Goal: Information Seeking & Learning: Learn about a topic

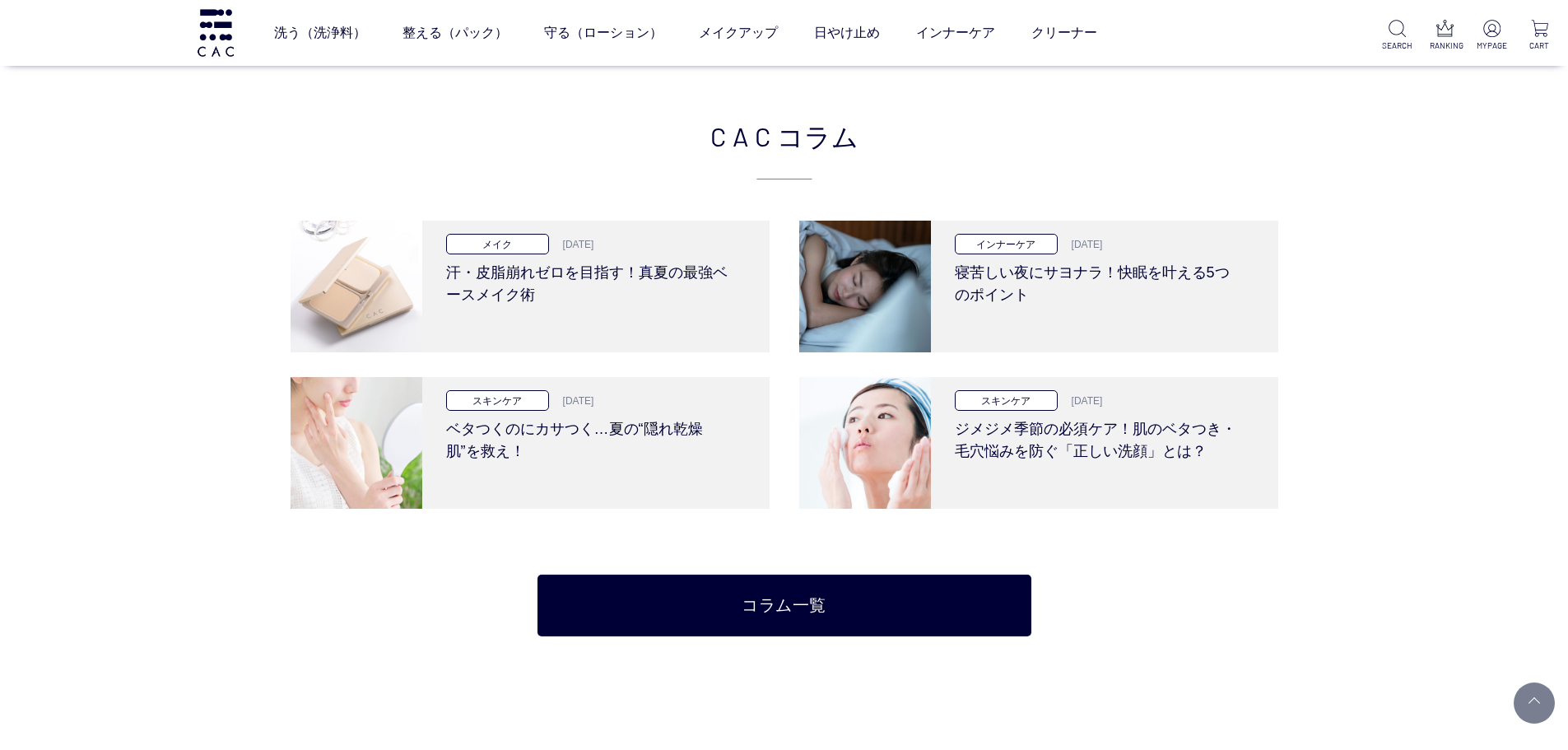
scroll to position [3787, 0]
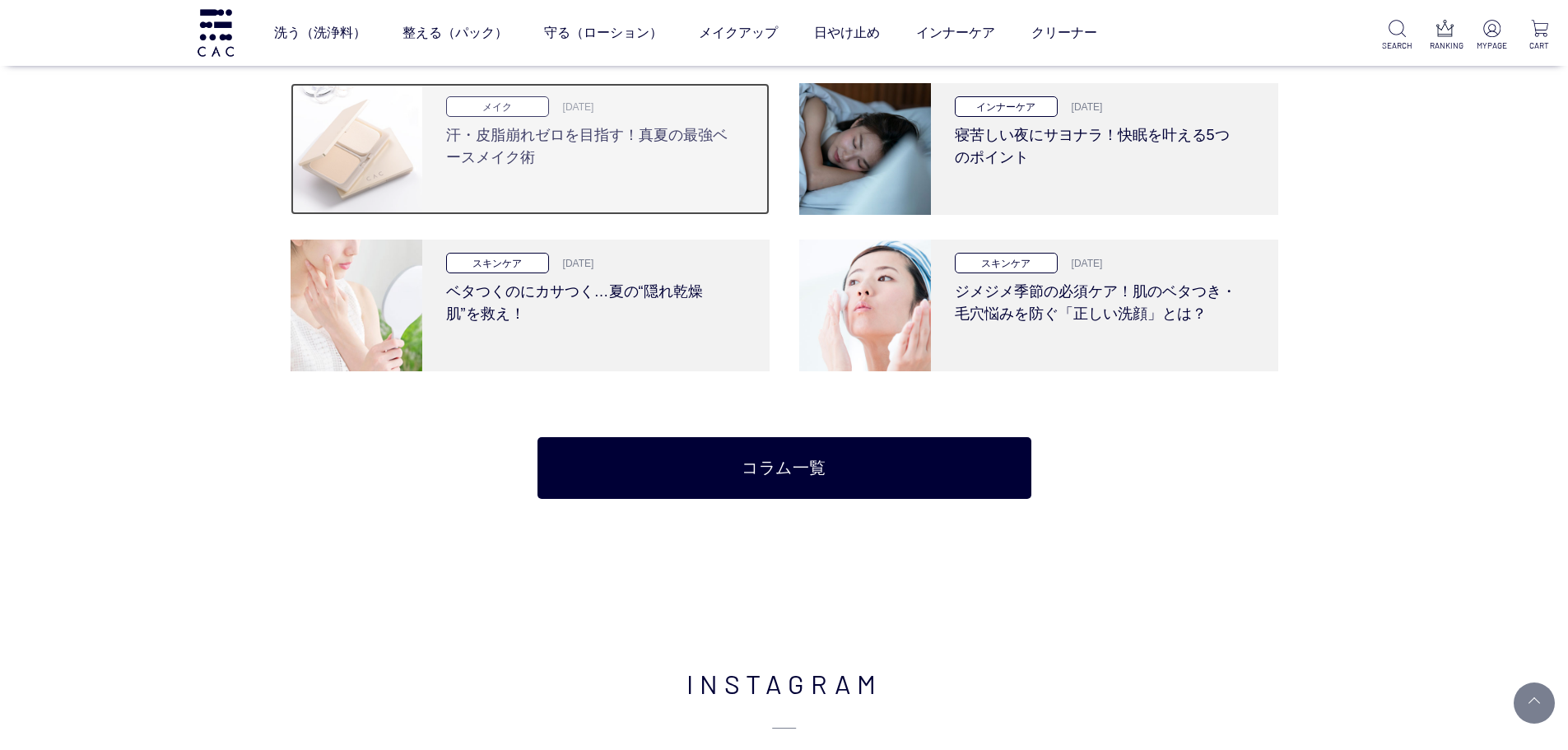
click at [661, 154] on h3 "汗・皮脂崩れゼロを目指す！真夏の最強ベースメイク術" at bounding box center [589, 143] width 287 height 52
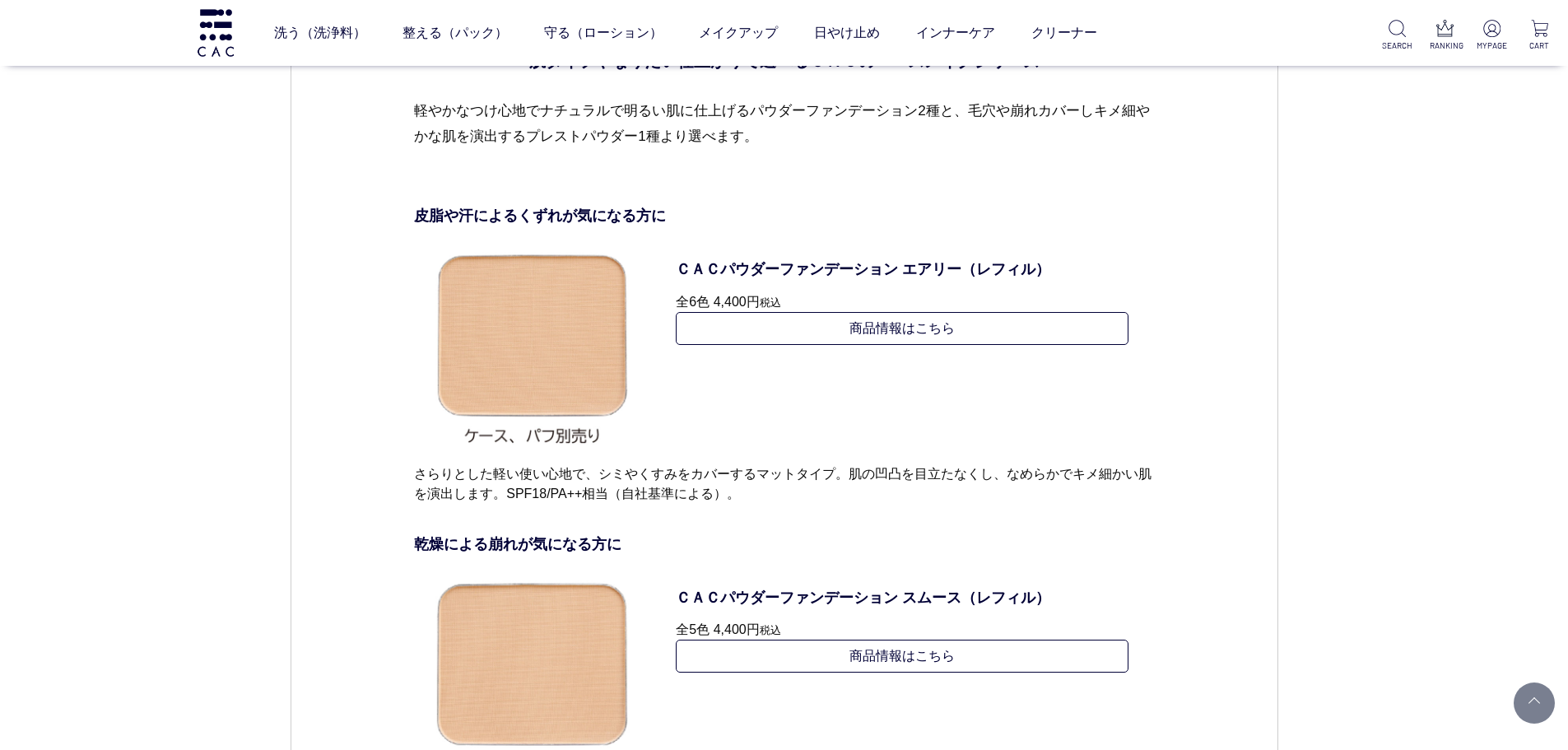
scroll to position [6009, 0]
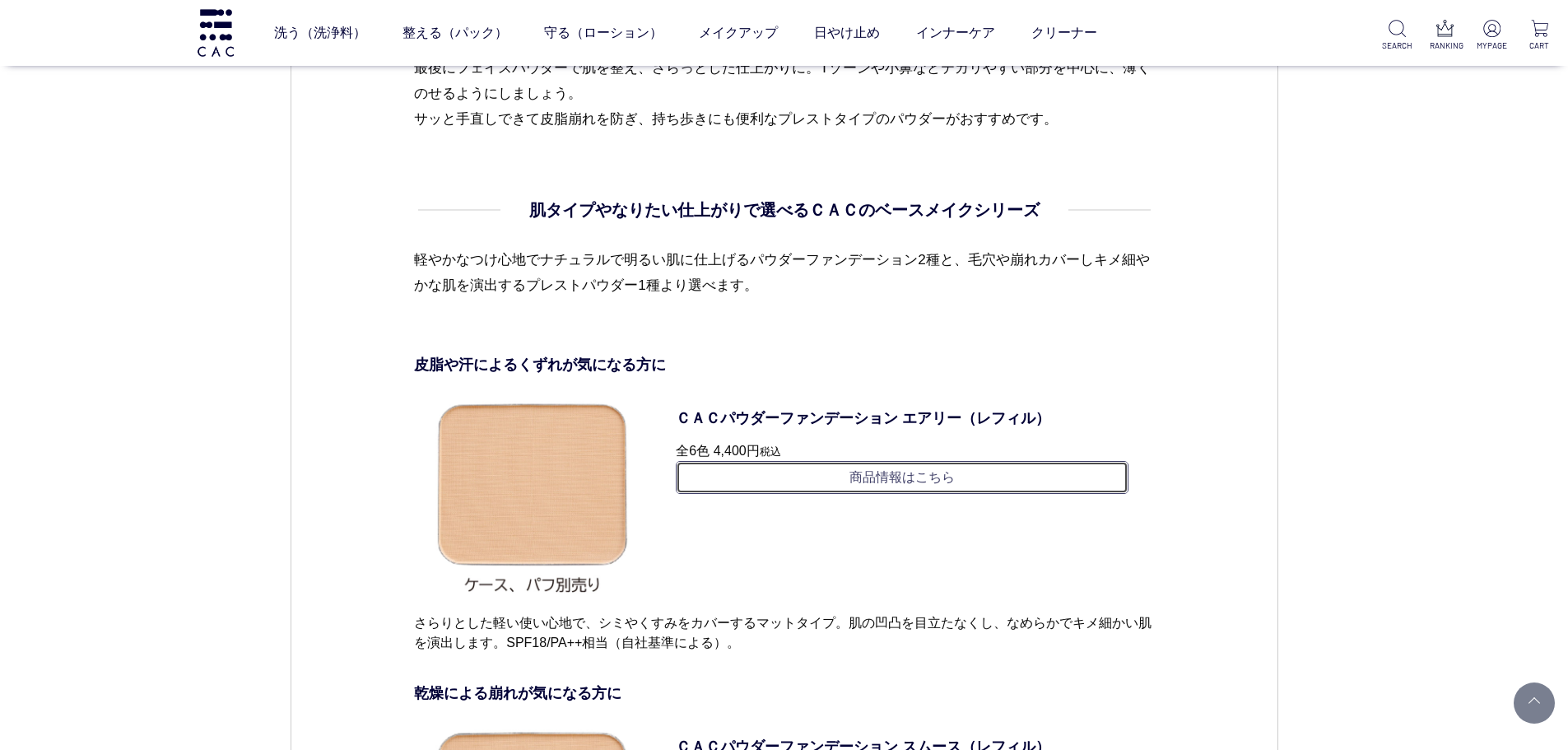
click at [884, 480] on link "商品情報はこちら" at bounding box center [902, 478] width 452 height 33
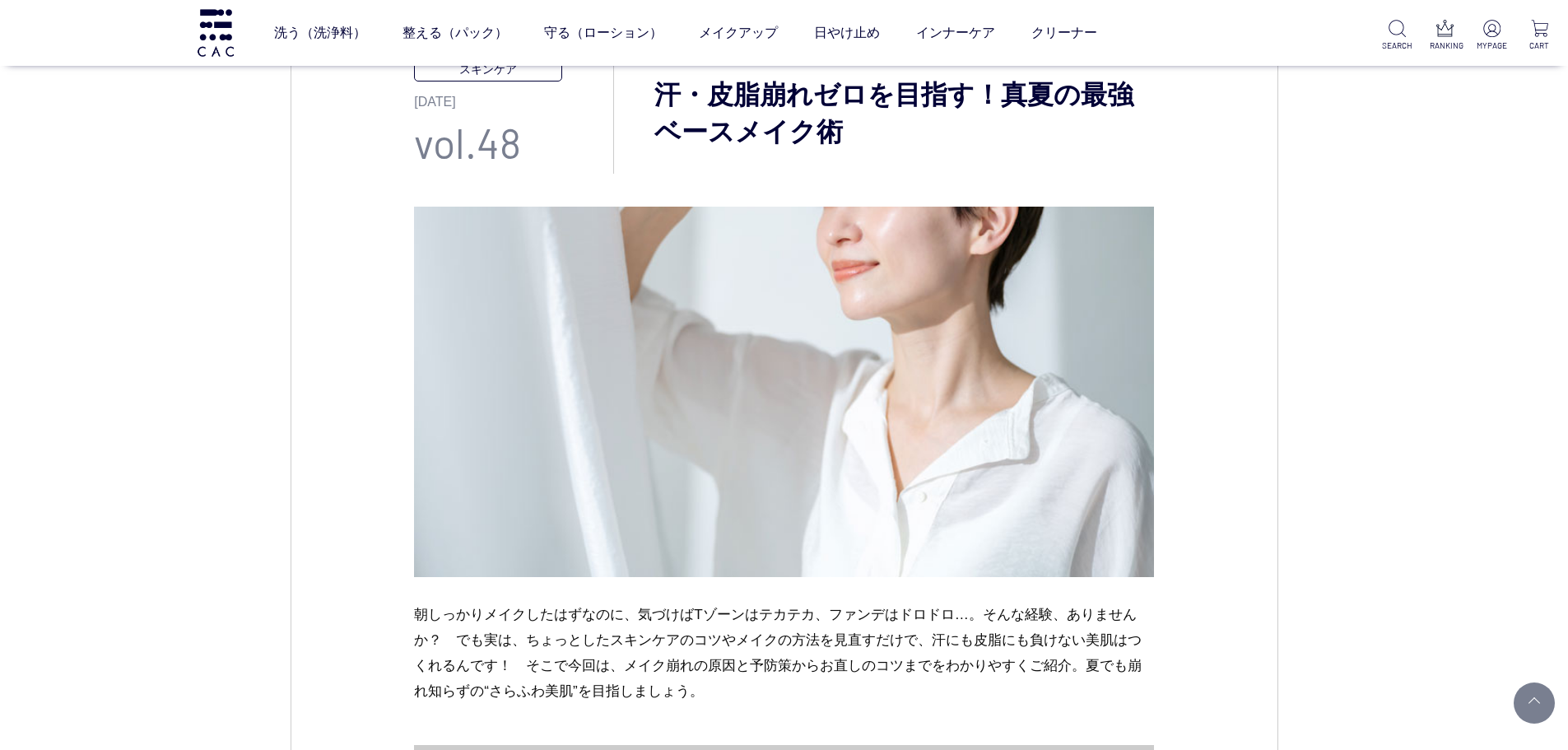
scroll to position [494, 0]
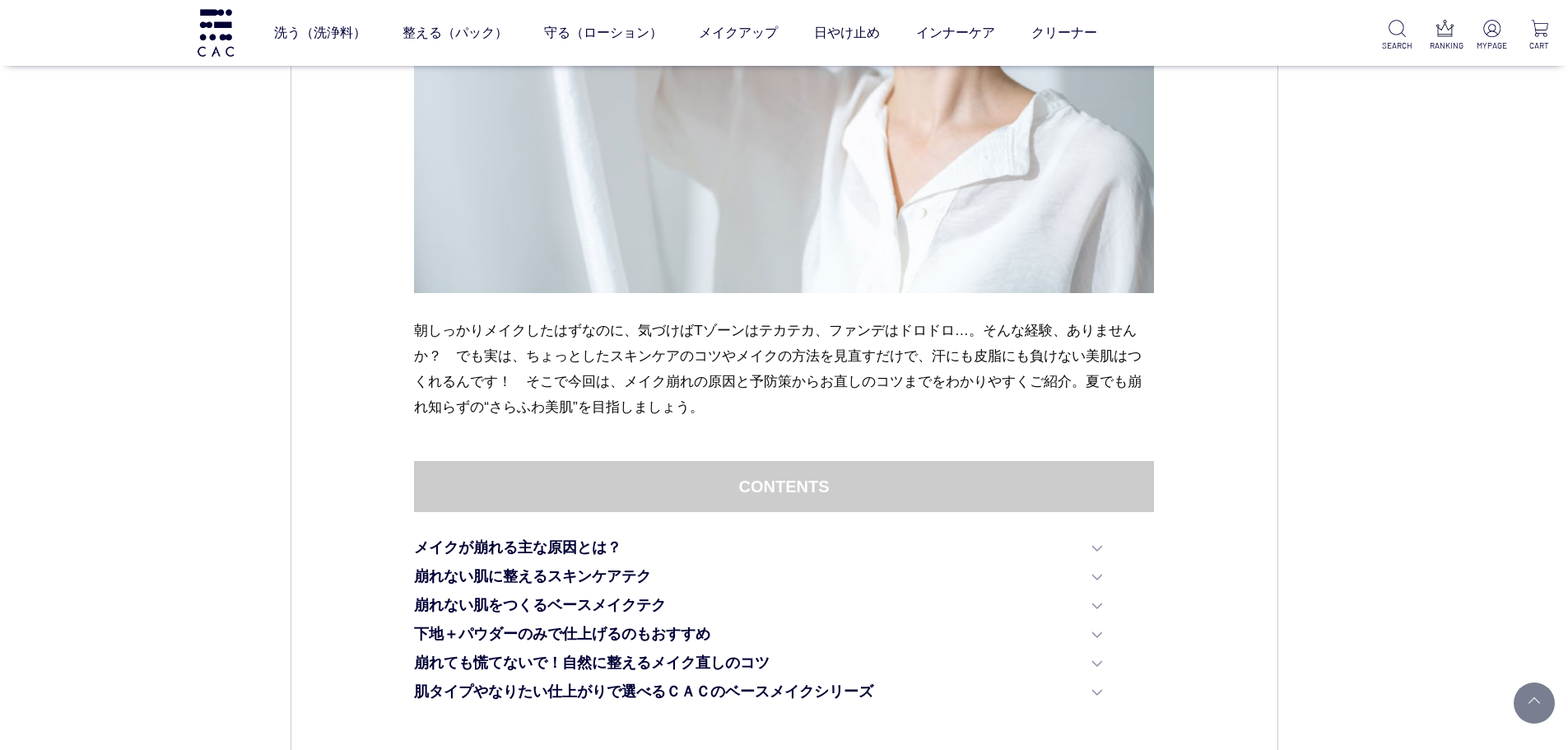
drag, startPoint x: 210, startPoint y: 178, endPoint x: 230, endPoint y: 136, distance: 46.5
drag, startPoint x: 263, startPoint y: 272, endPoint x: 722, endPoint y: 564, distance: 544.0
drag, startPoint x: 909, startPoint y: 745, endPoint x: 905, endPoint y: 785, distance: 40.2
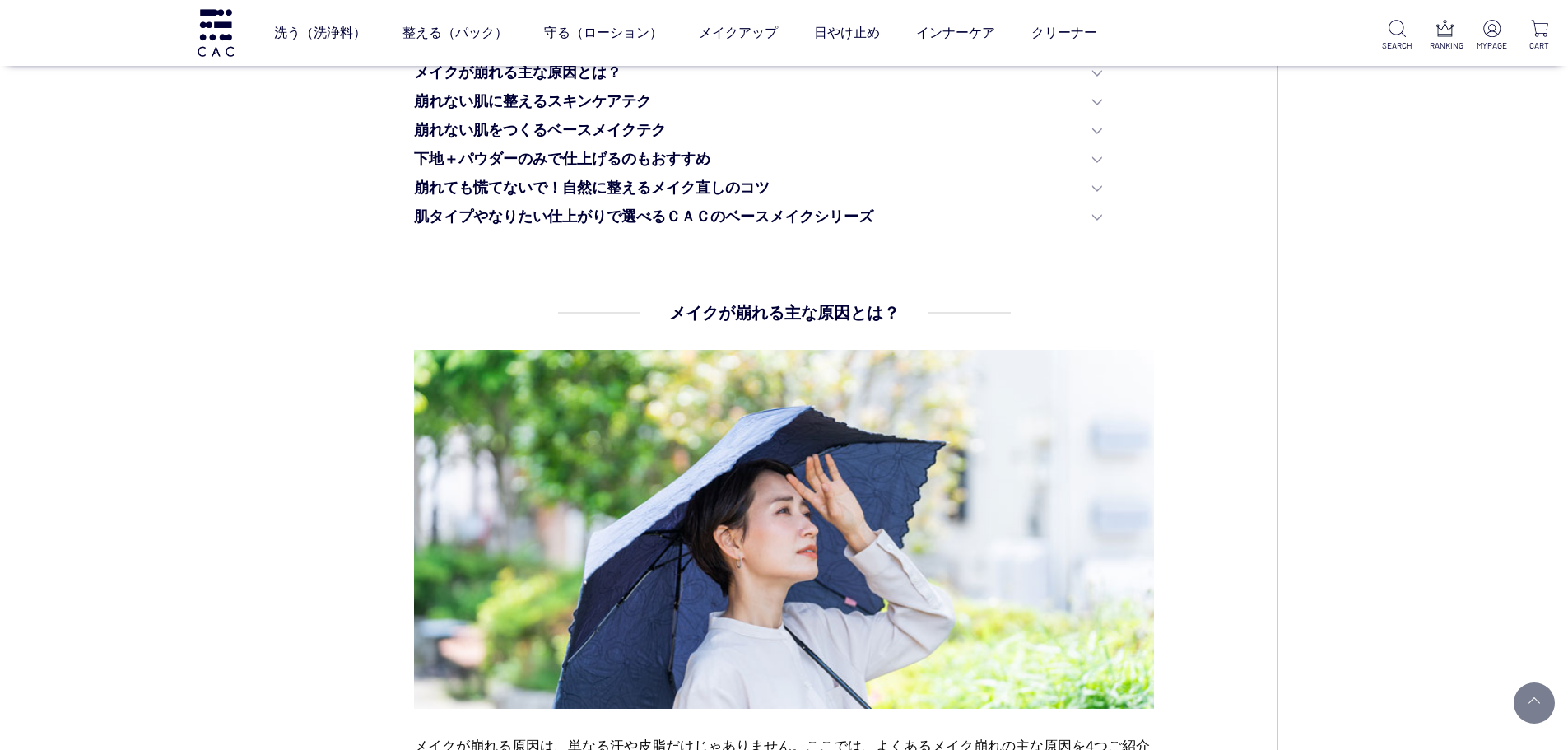
scroll to position [825, 0]
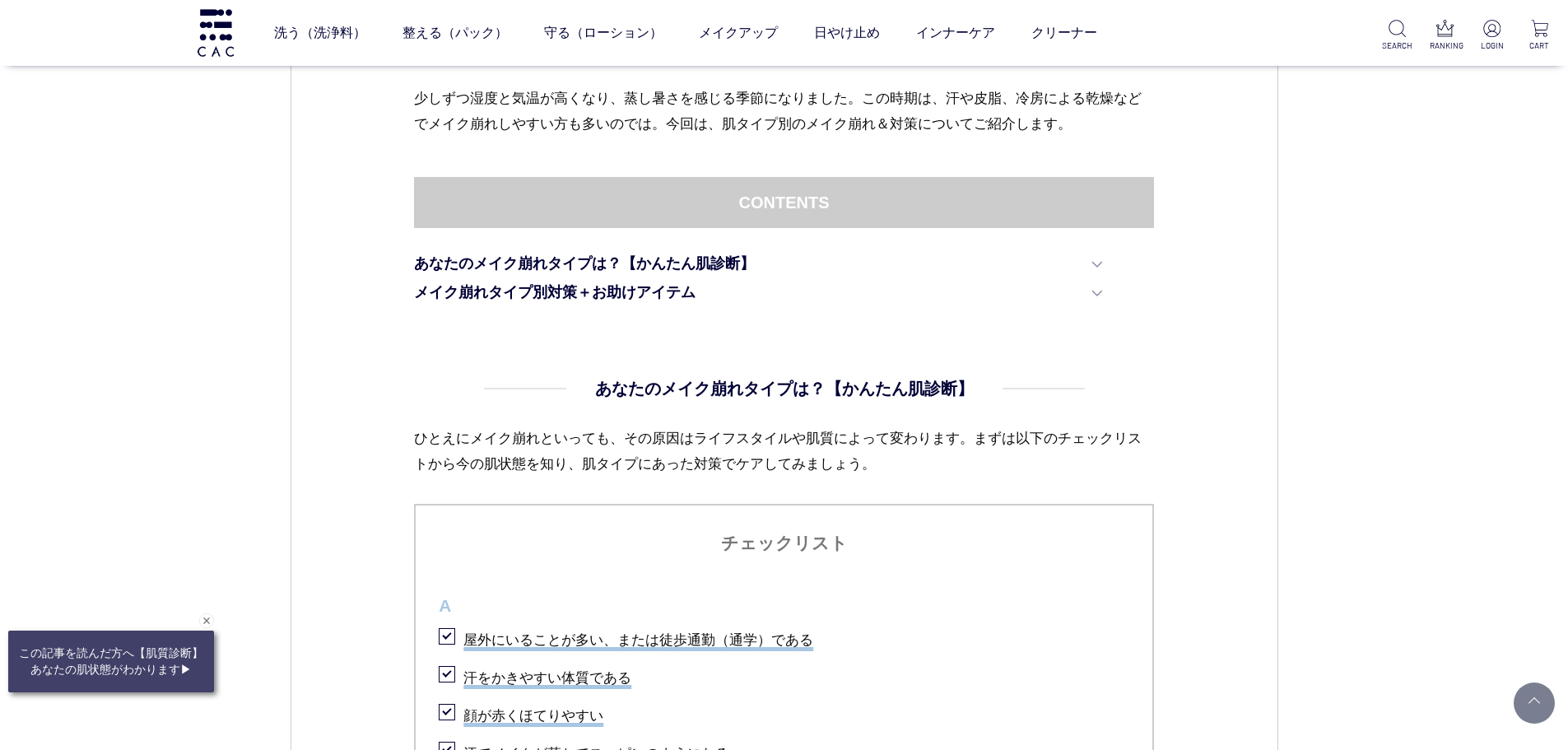
scroll to position [741, 0]
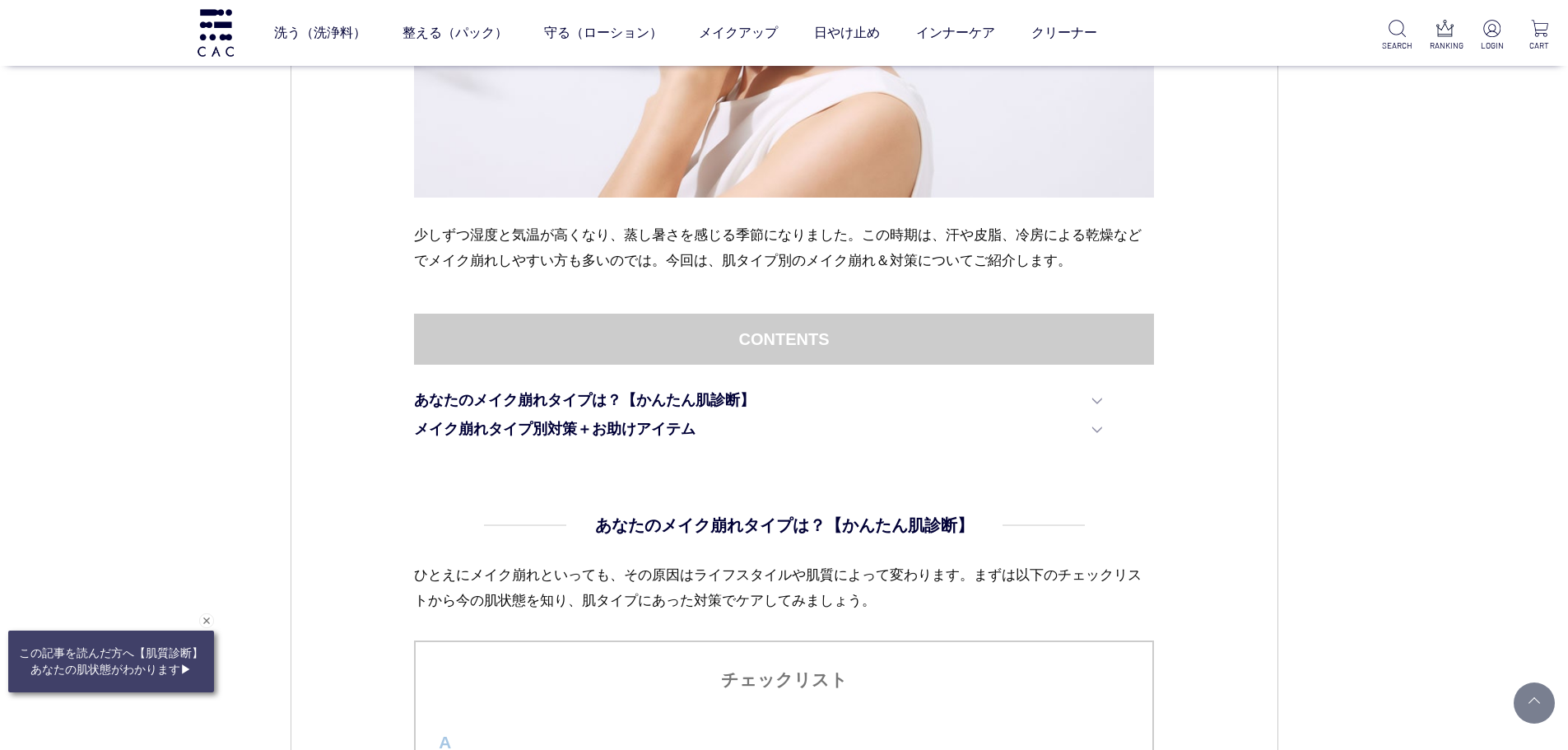
click at [151, 673] on div "Web接客ボタン" at bounding box center [108, 664] width 206 height 62
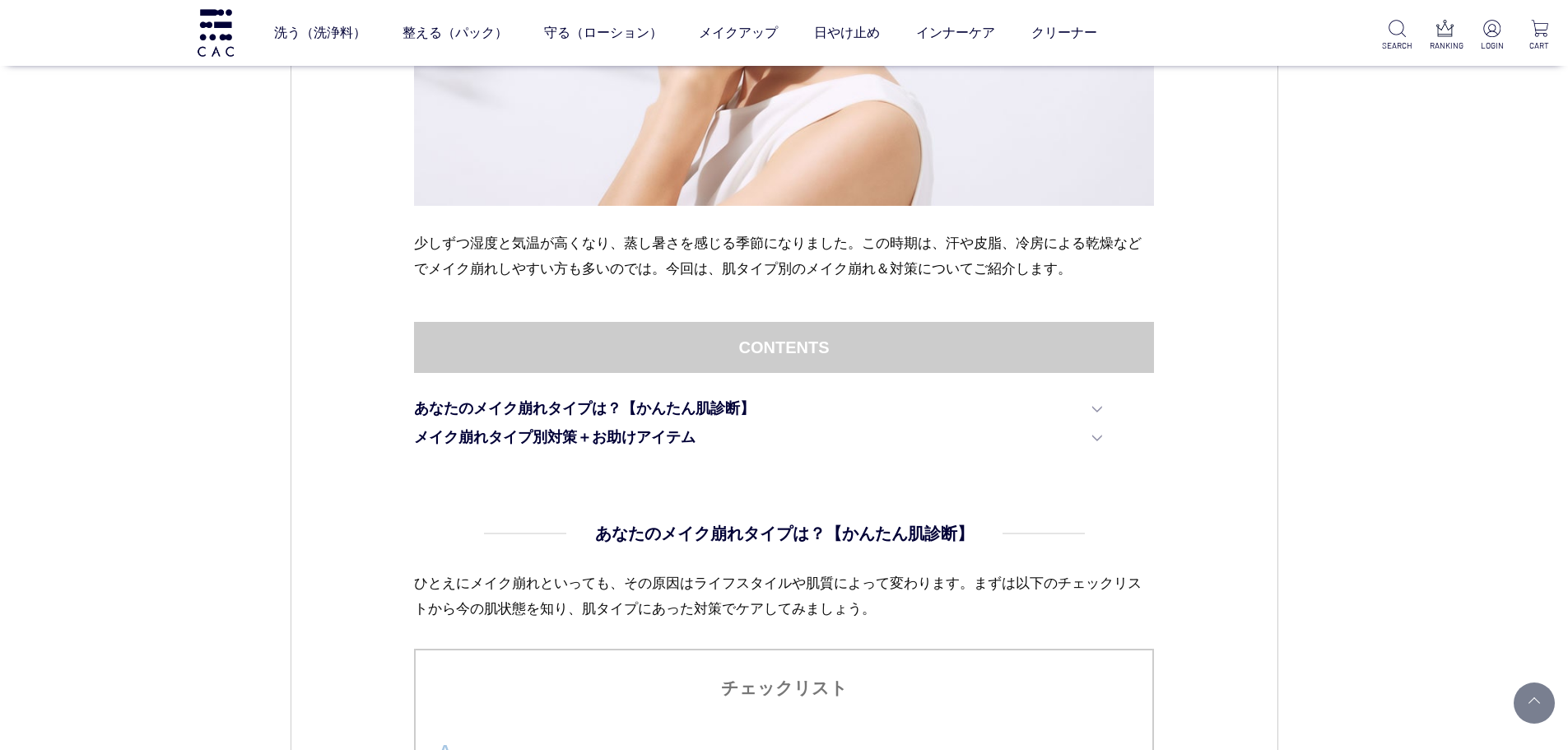
scroll to position [905, 0]
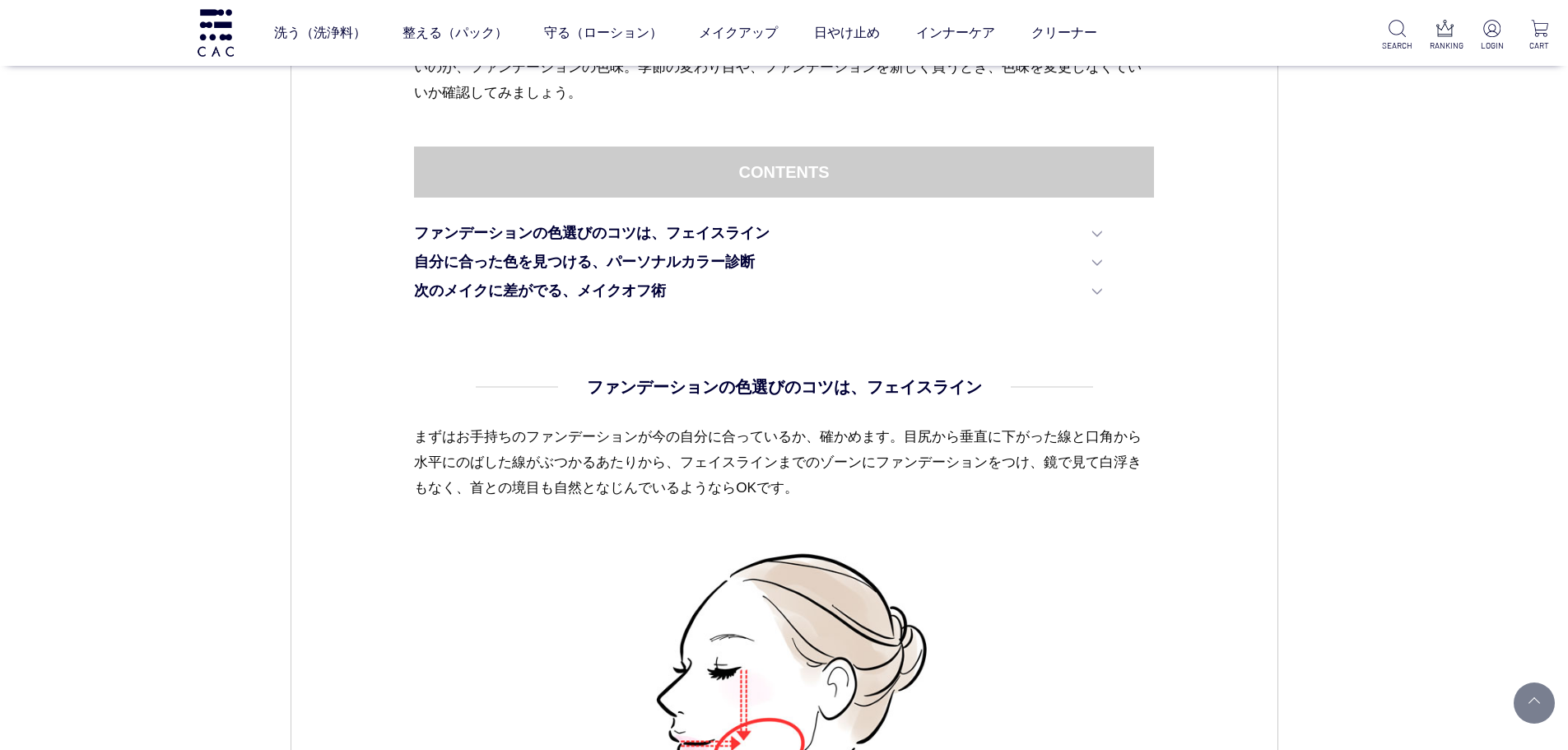
scroll to position [823, 0]
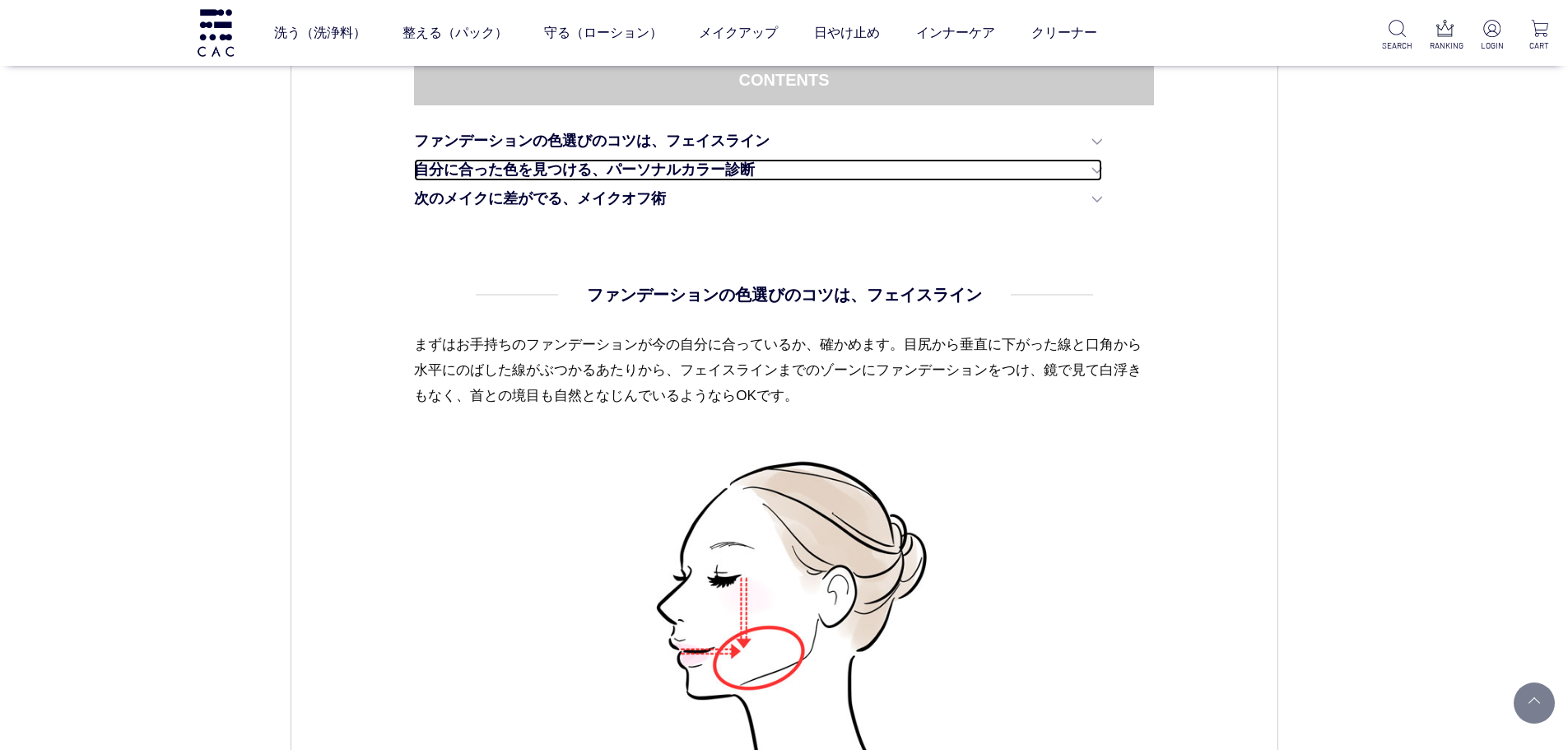
drag, startPoint x: 1094, startPoint y: 163, endPoint x: 1104, endPoint y: 163, distance: 10.0
click at [1095, 164] on link "自分に合った色を見つける、パーソナルカラー診断" at bounding box center [757, 170] width 688 height 22
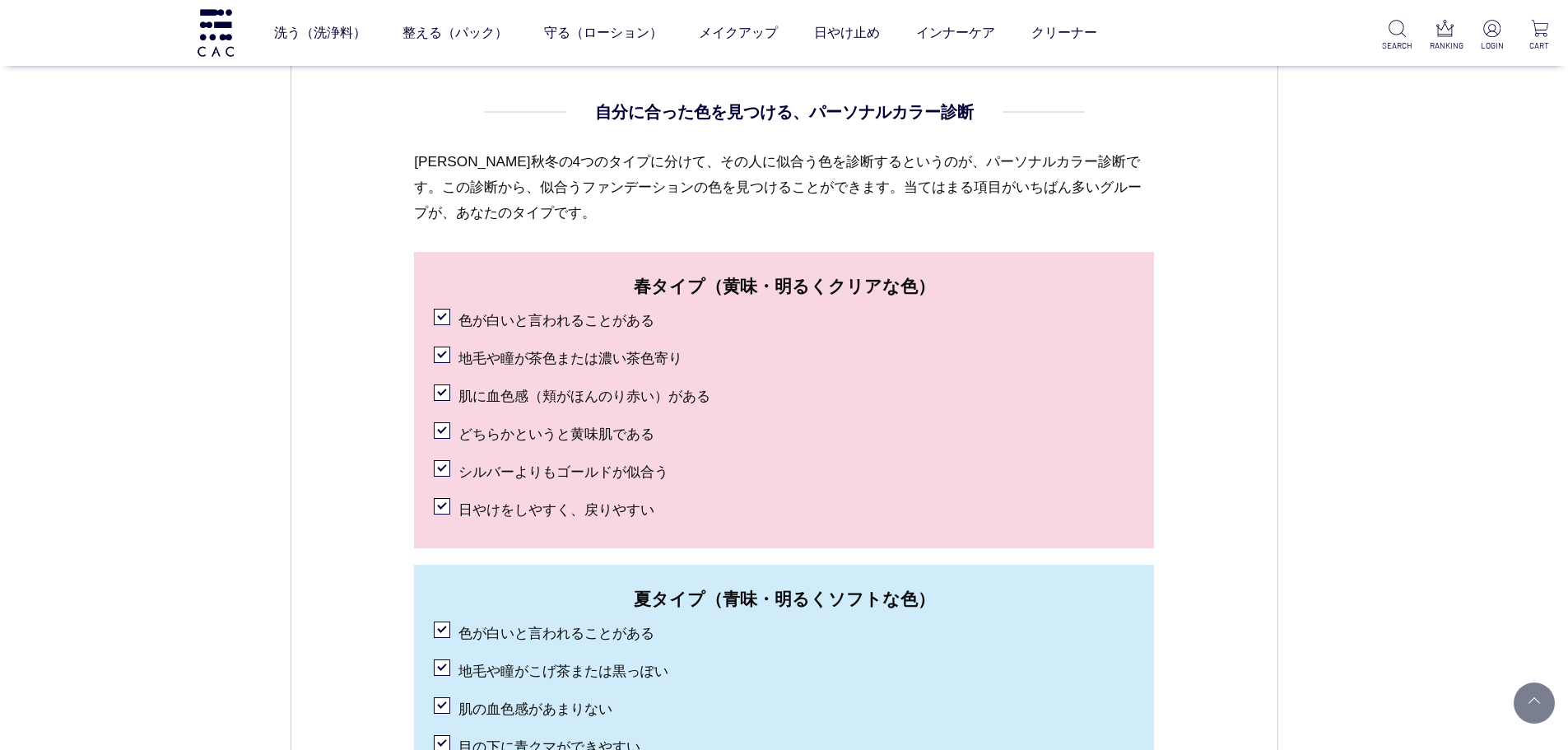
scroll to position [1754, 0]
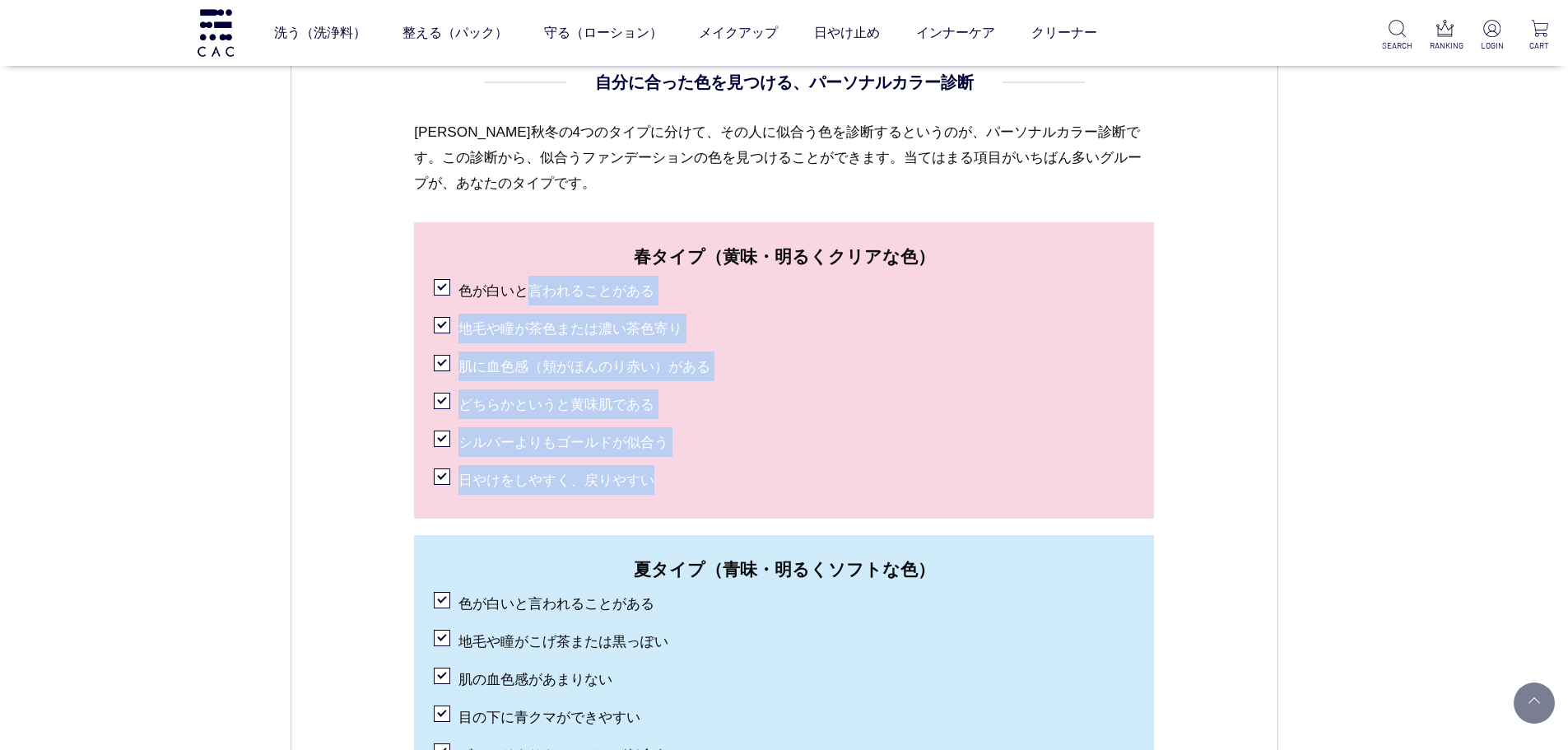
drag, startPoint x: 563, startPoint y: 296, endPoint x: 786, endPoint y: 474, distance: 285.3
click at [786, 474] on ul "春タイプ（黄味・明るくクリアな色） 色が白いと言われることがある 地毛や瞳が茶色または濃い茶色寄り 肌に血色感（頬がほんのり赤い）がある どちらかというと黄味…" at bounding box center [783, 370] width 740 height 296
click at [709, 284] on li "色が白いと言われることがある" at bounding box center [784, 288] width 700 height 34
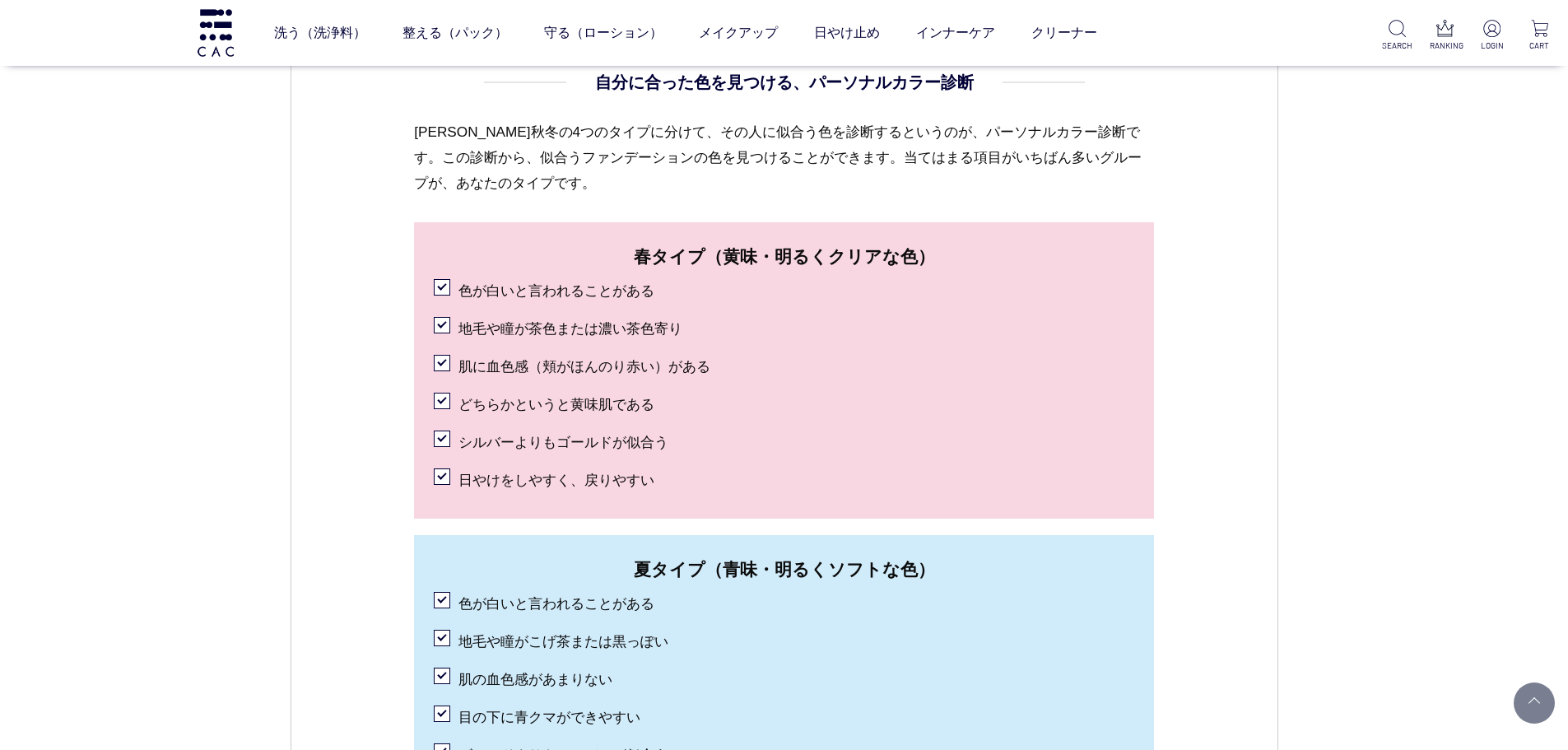
click at [618, 278] on li "色が白いと言われることがある" at bounding box center [784, 288] width 700 height 34
click at [438, 292] on li "色が白いと言われることがある" at bounding box center [784, 288] width 700 height 34
drag, startPoint x: 452, startPoint y: 323, endPoint x: 426, endPoint y: 342, distance: 32.2
click at [452, 324] on li "地毛や瞳が茶色または濃い茶色寄り" at bounding box center [784, 326] width 700 height 34
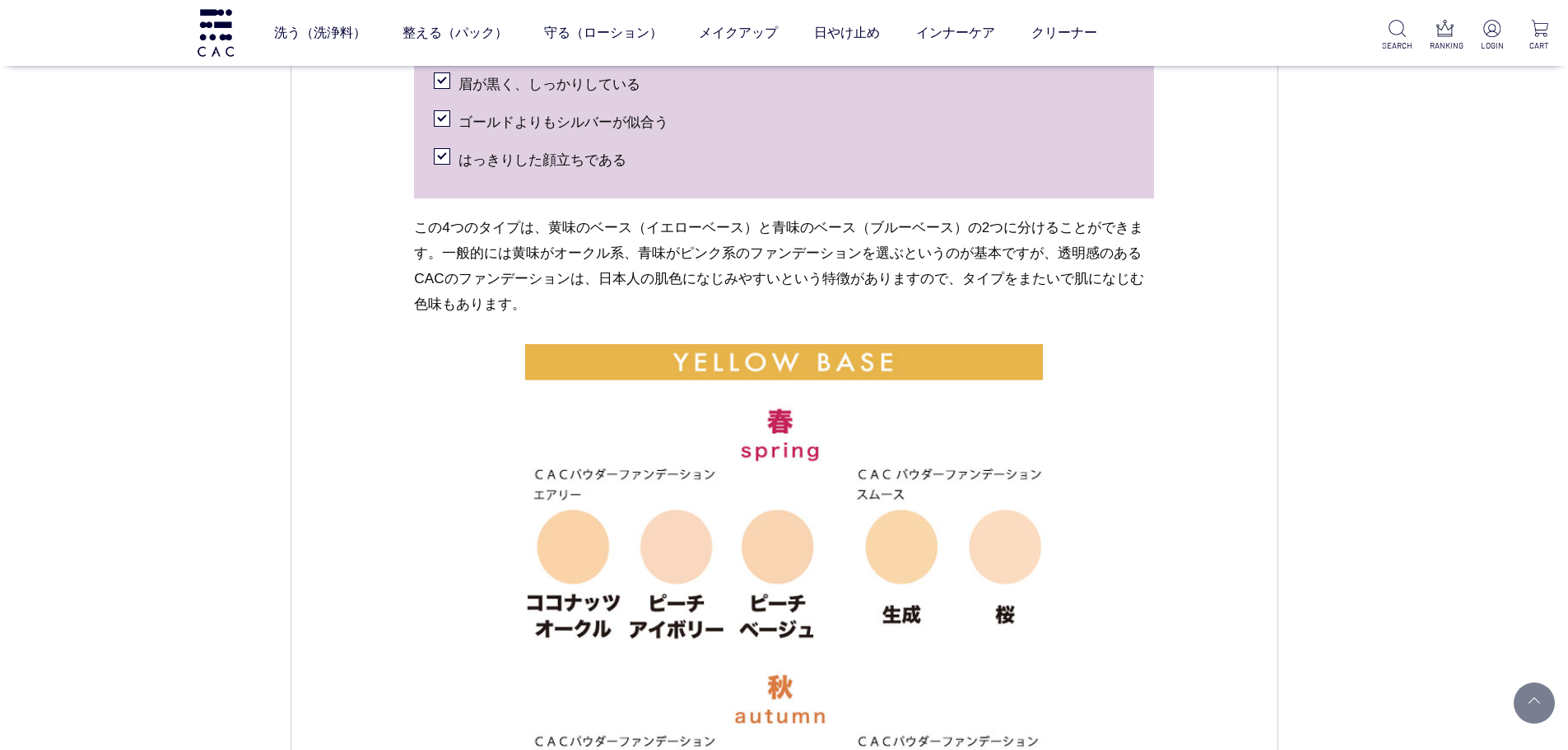
scroll to position [2989, 0]
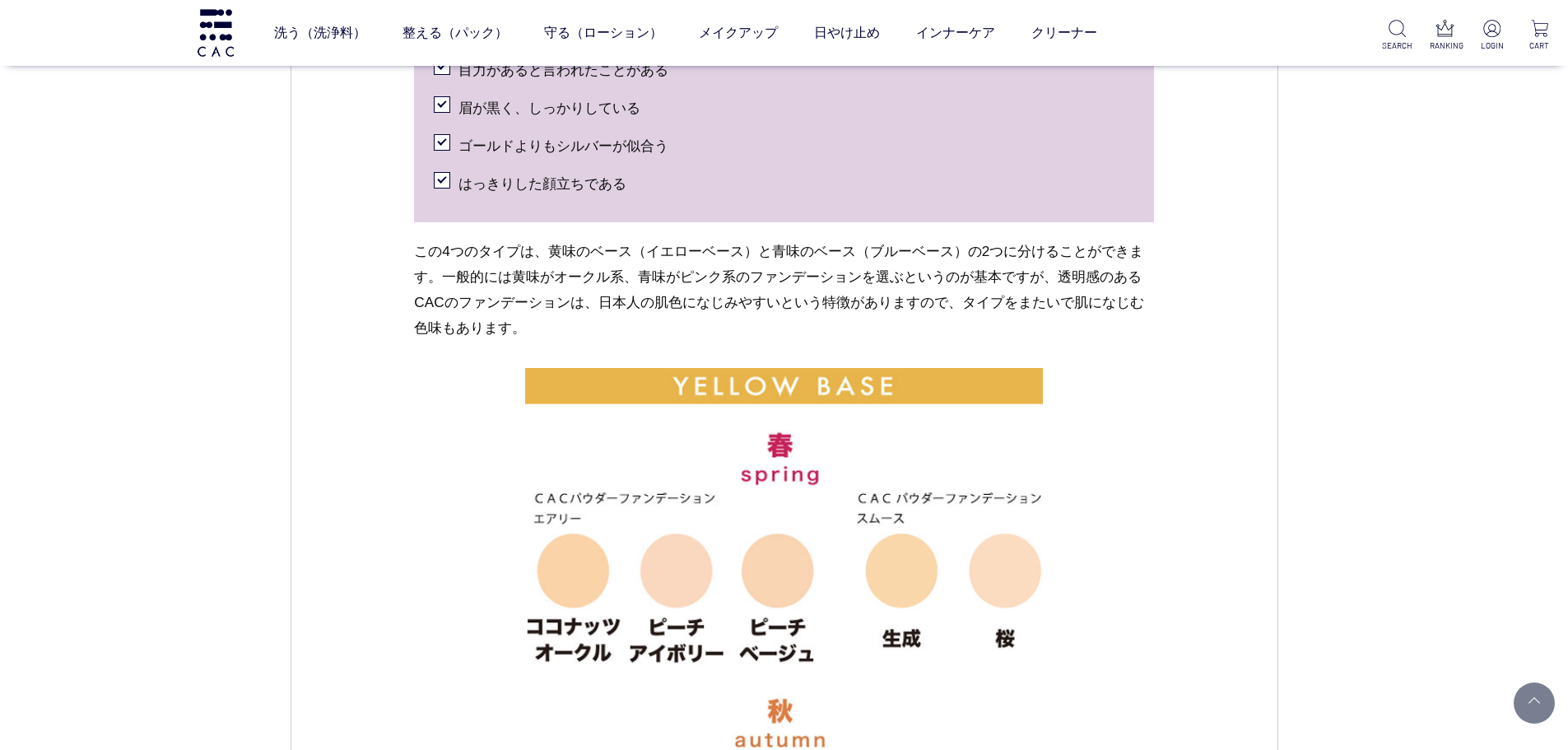
click at [258, 511] on div "CAC コラム メイク 2024.08.22 vol.24 自分の肌に合った色を見つける、ファンデーションの色選び 少しずつ秋の気配が近づき、コスメを買い換え…" at bounding box center [784, 67] width 1568 height 6040
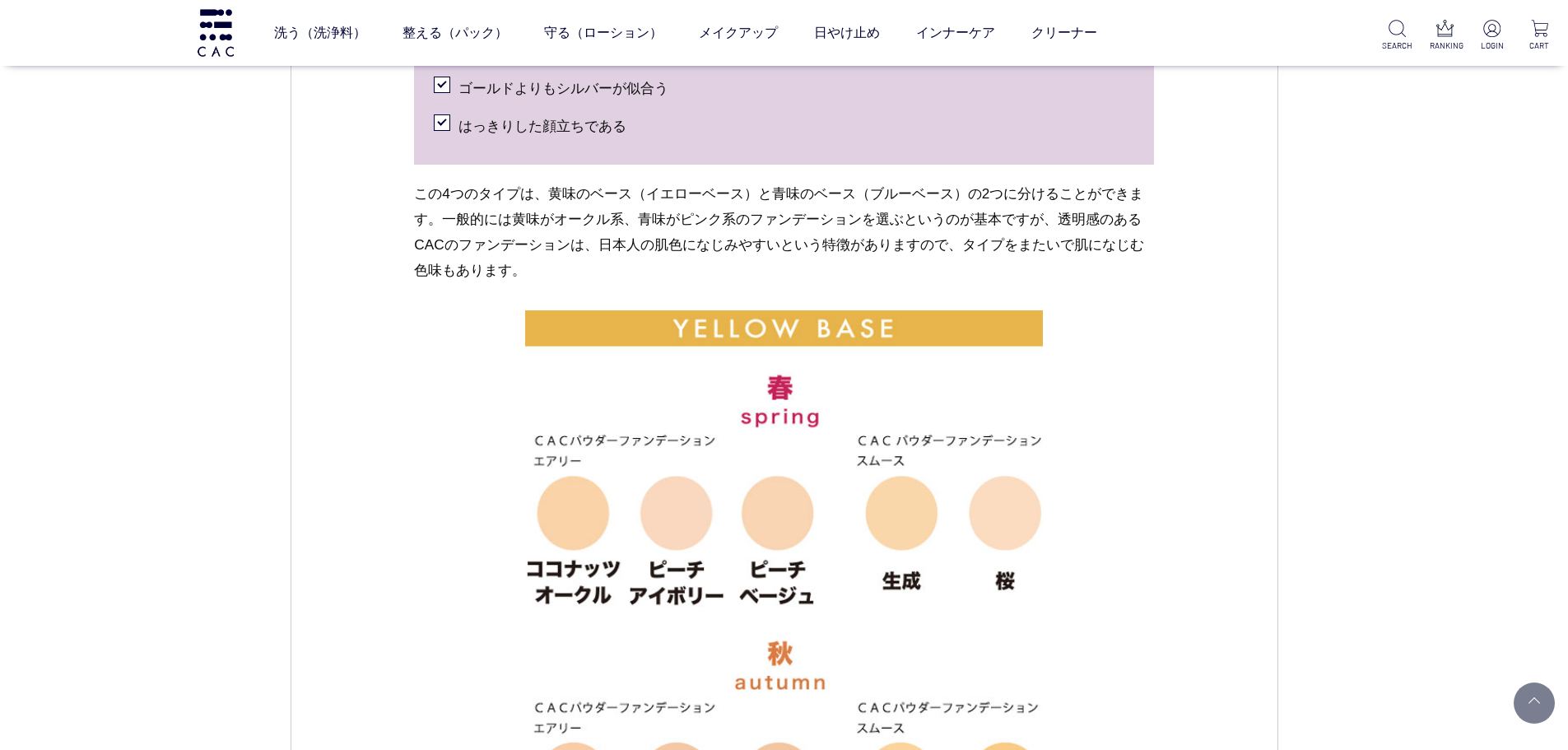
scroll to position [3071, 0]
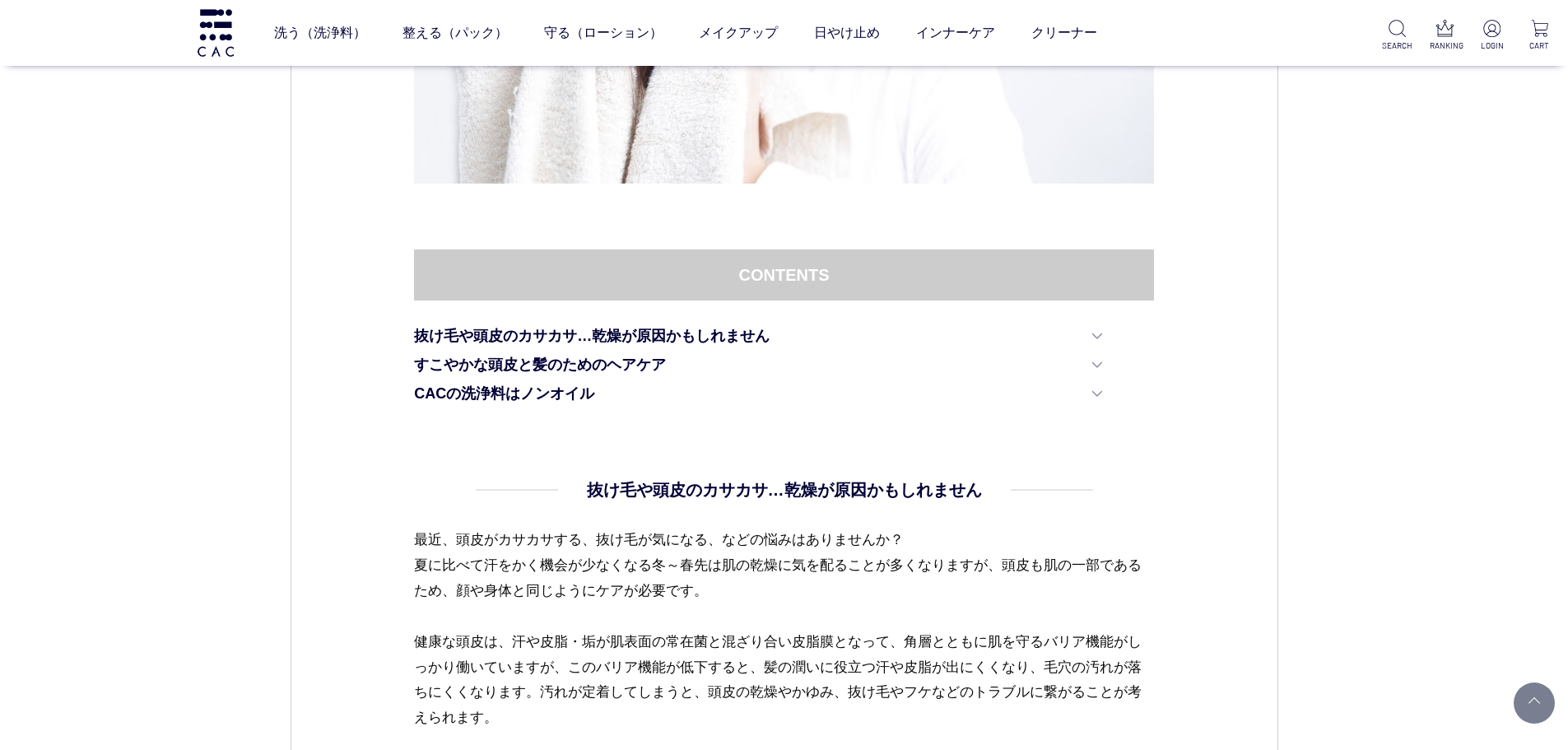
scroll to position [659, 0]
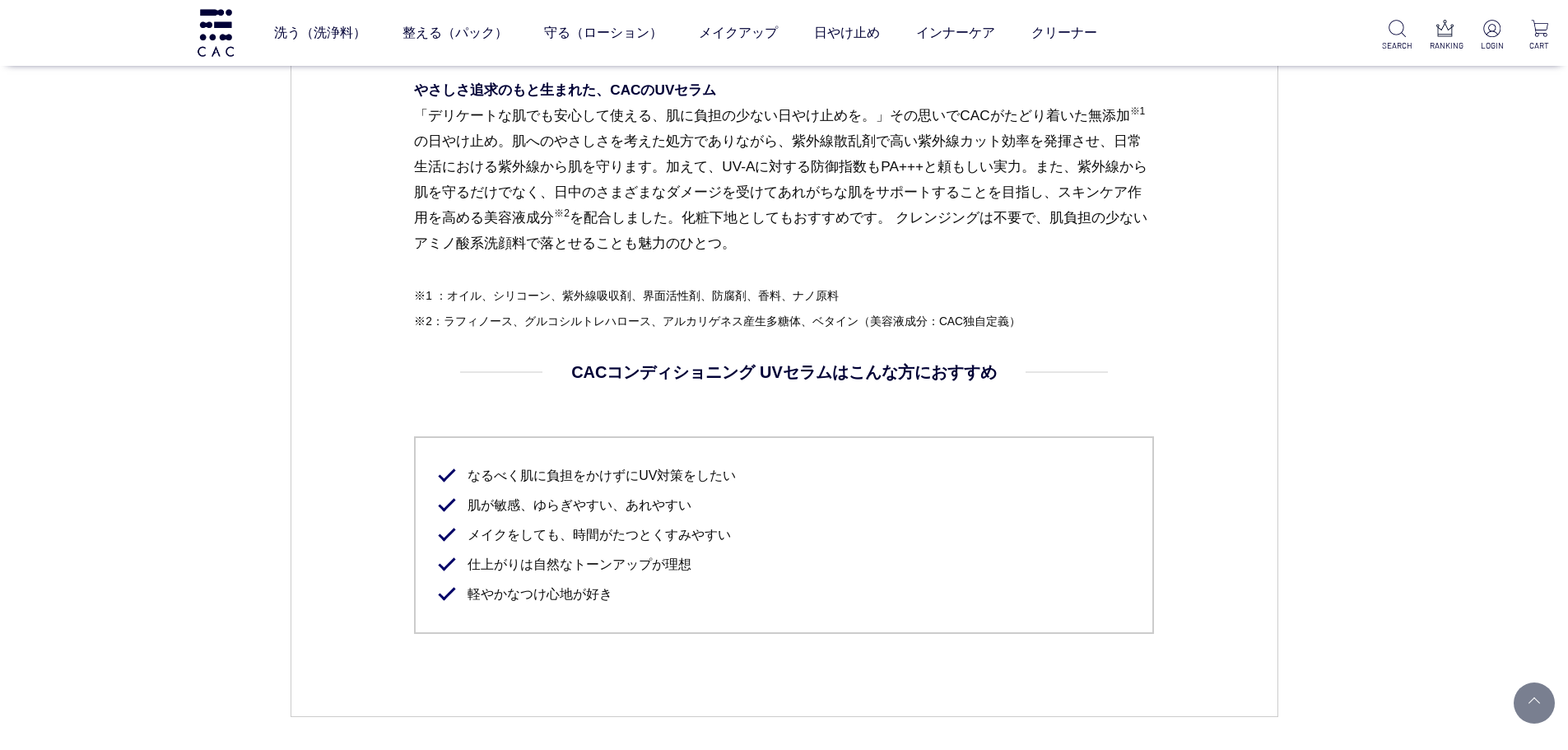
scroll to position [1564, 0]
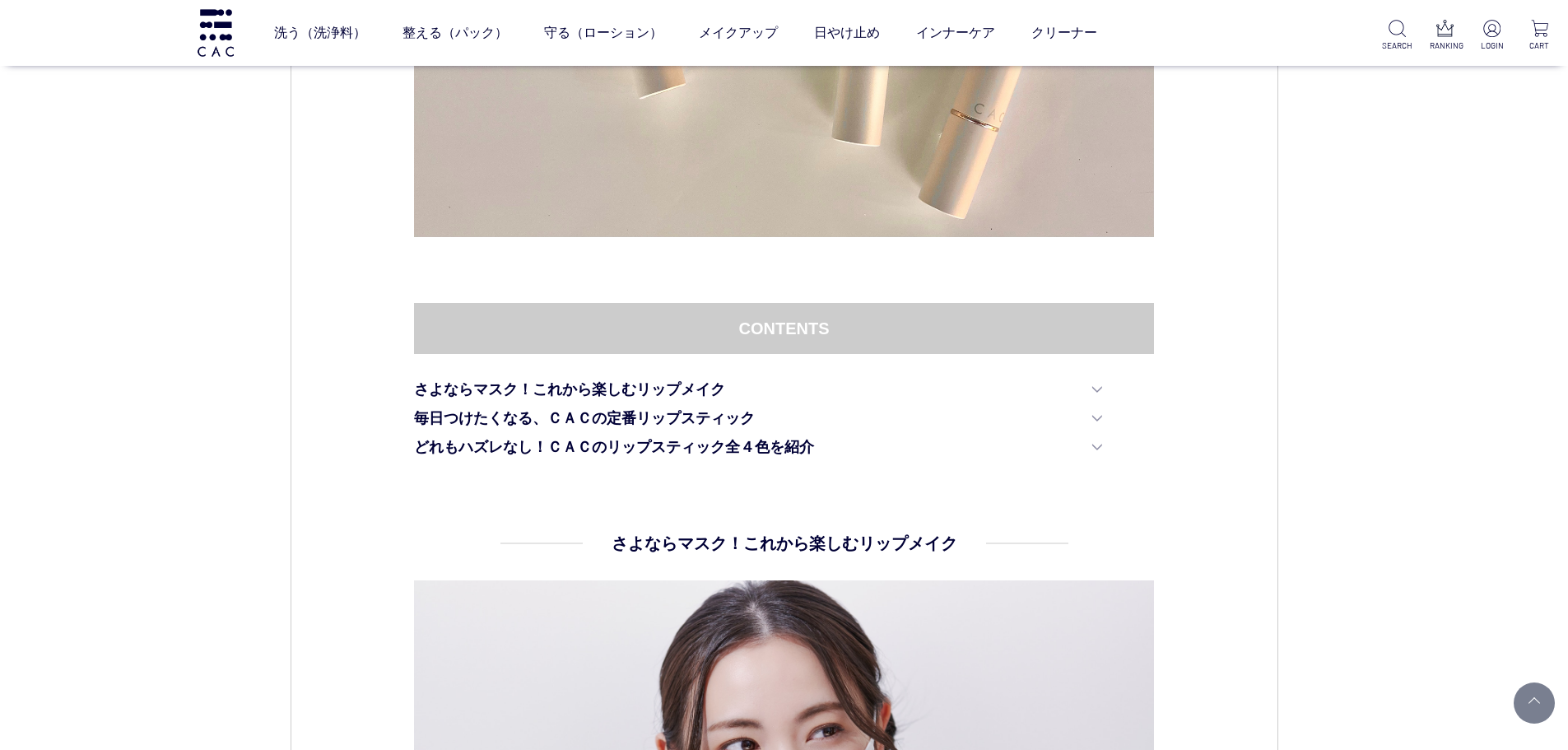
scroll to position [82, 0]
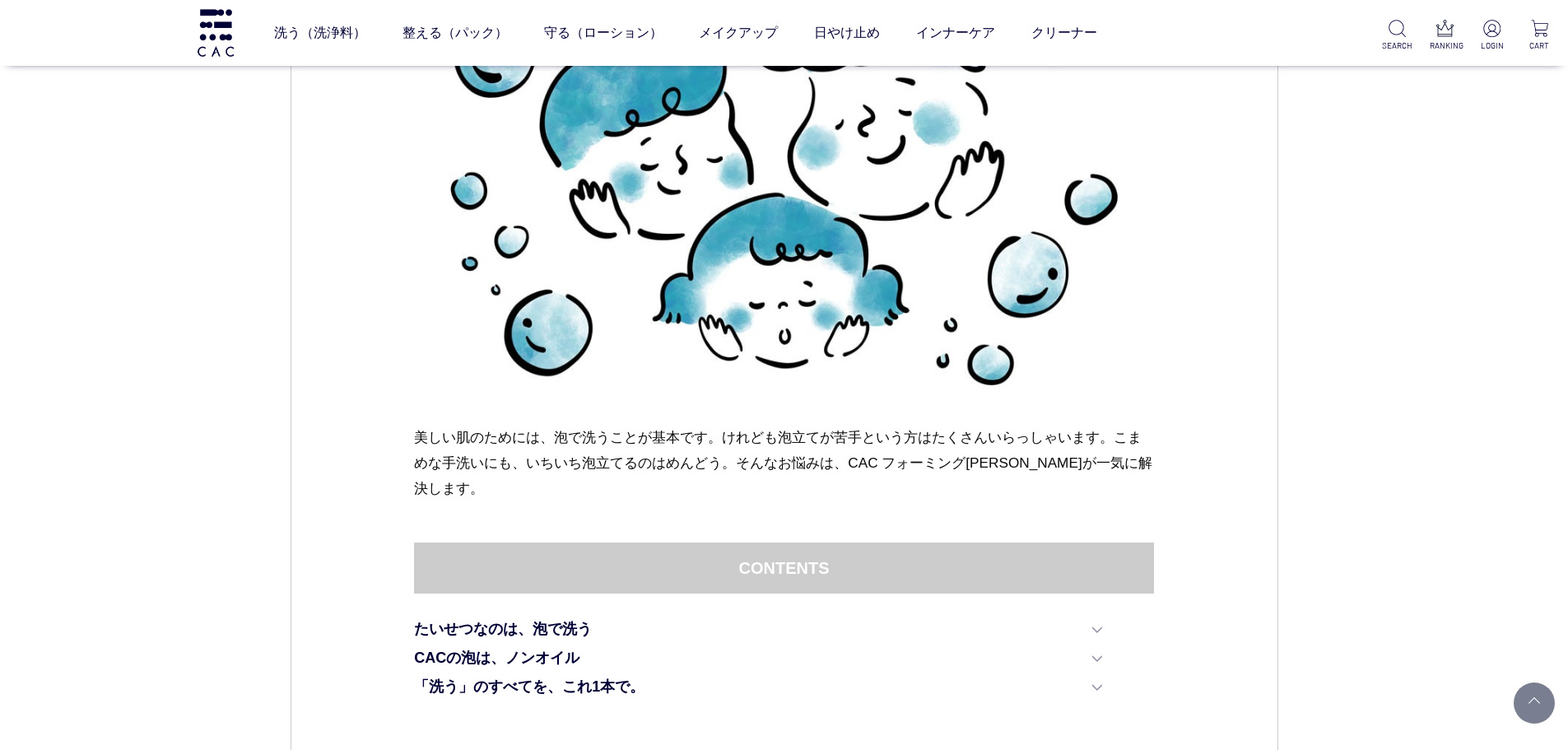
scroll to position [330, 0]
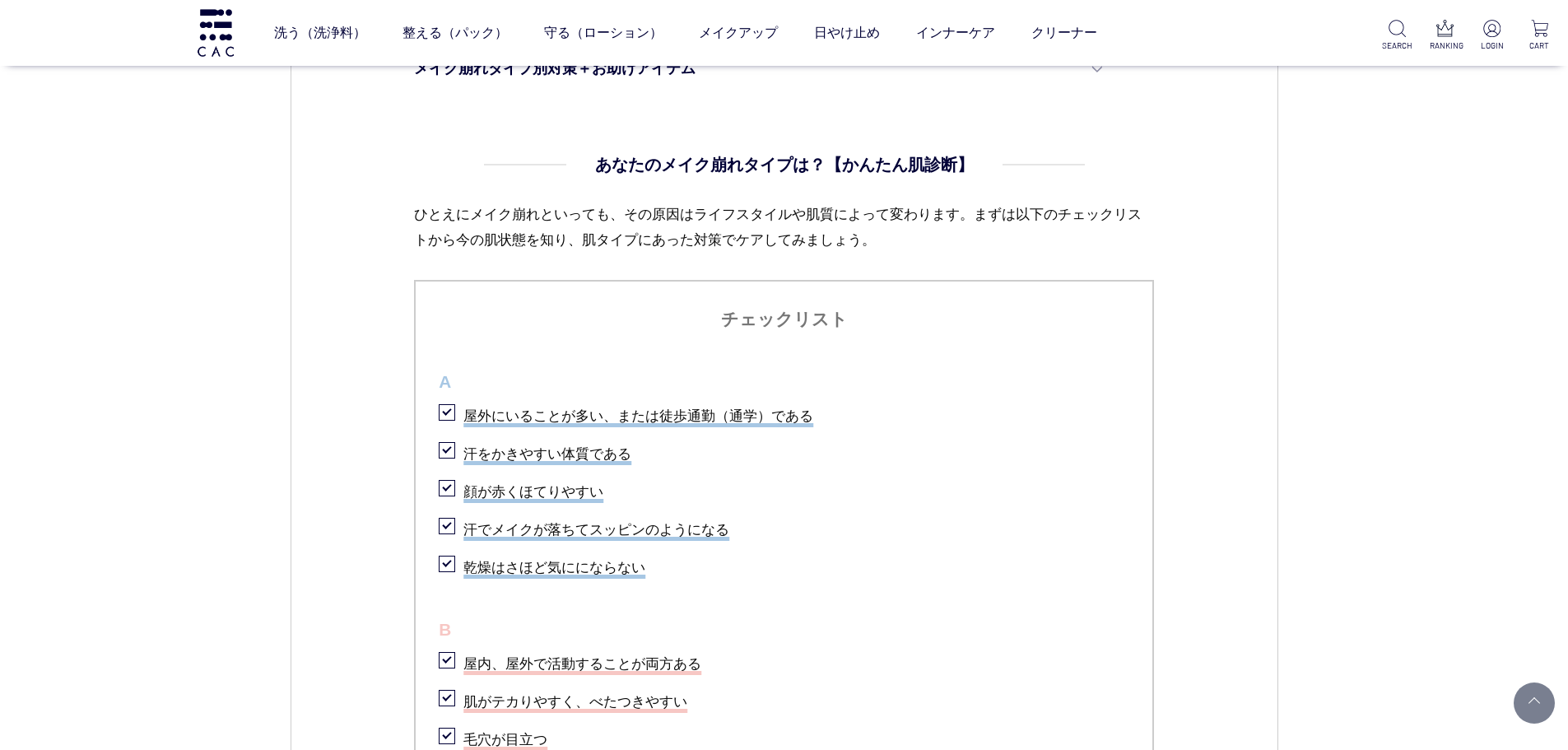
scroll to position [741, 0]
